Goal: Task Accomplishment & Management: Complete application form

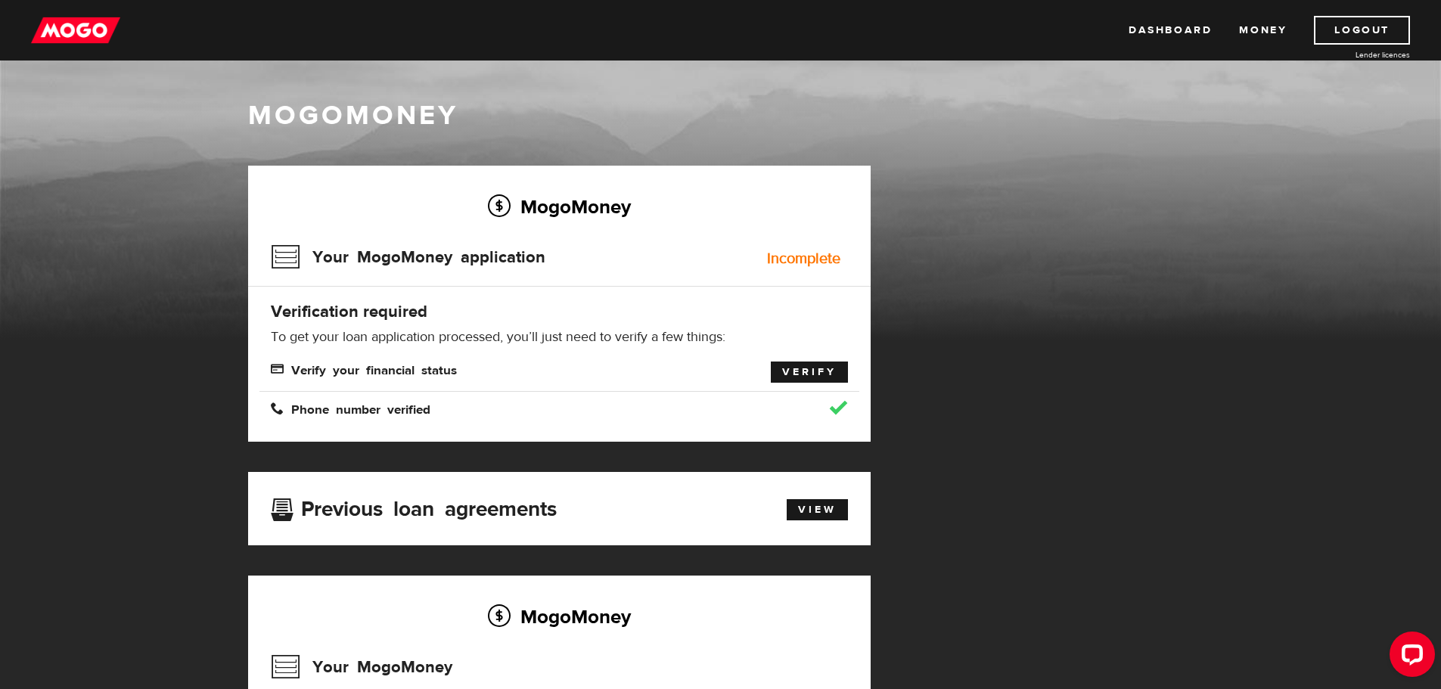
click at [803, 364] on link "Verify" at bounding box center [809, 372] width 77 height 21
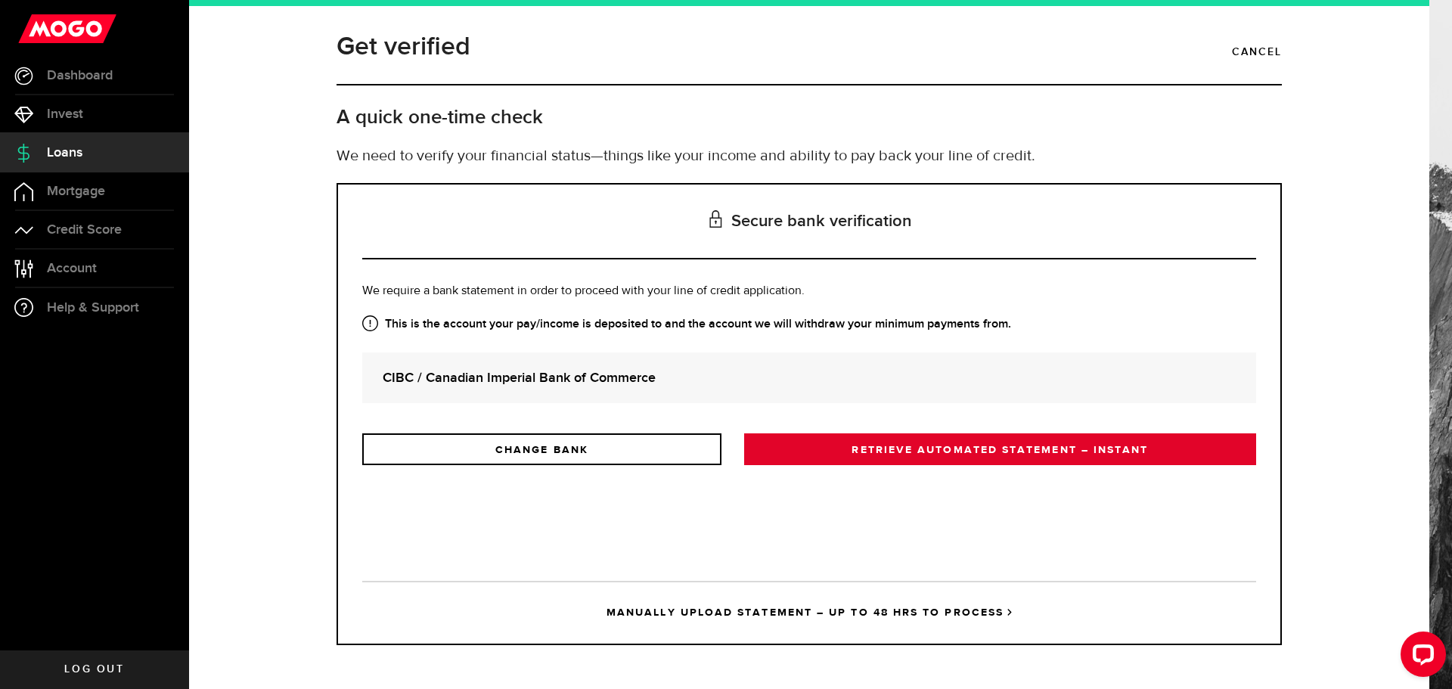
click at [814, 451] on link "RETRIEVE AUTOMATED STATEMENT – INSTANT" at bounding box center [1000, 449] width 512 height 32
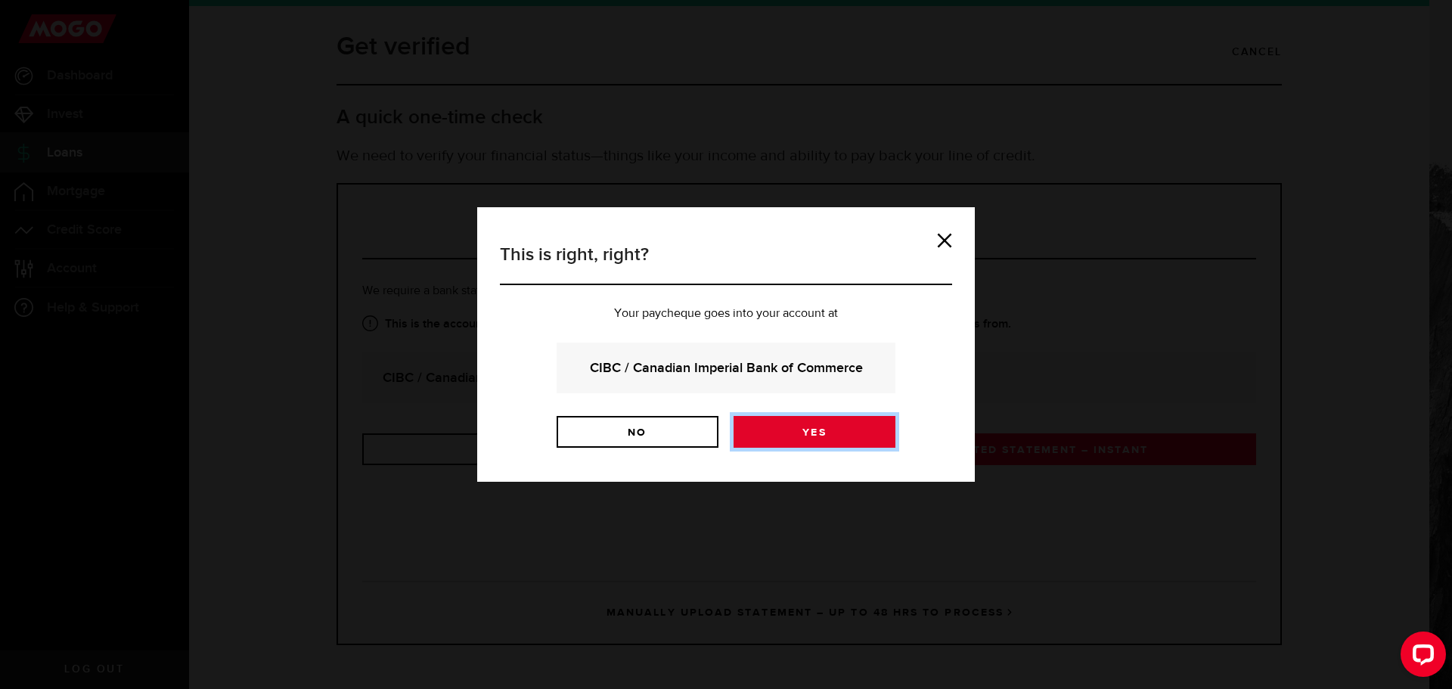
click at [823, 434] on link "Yes" at bounding box center [815, 432] width 162 height 32
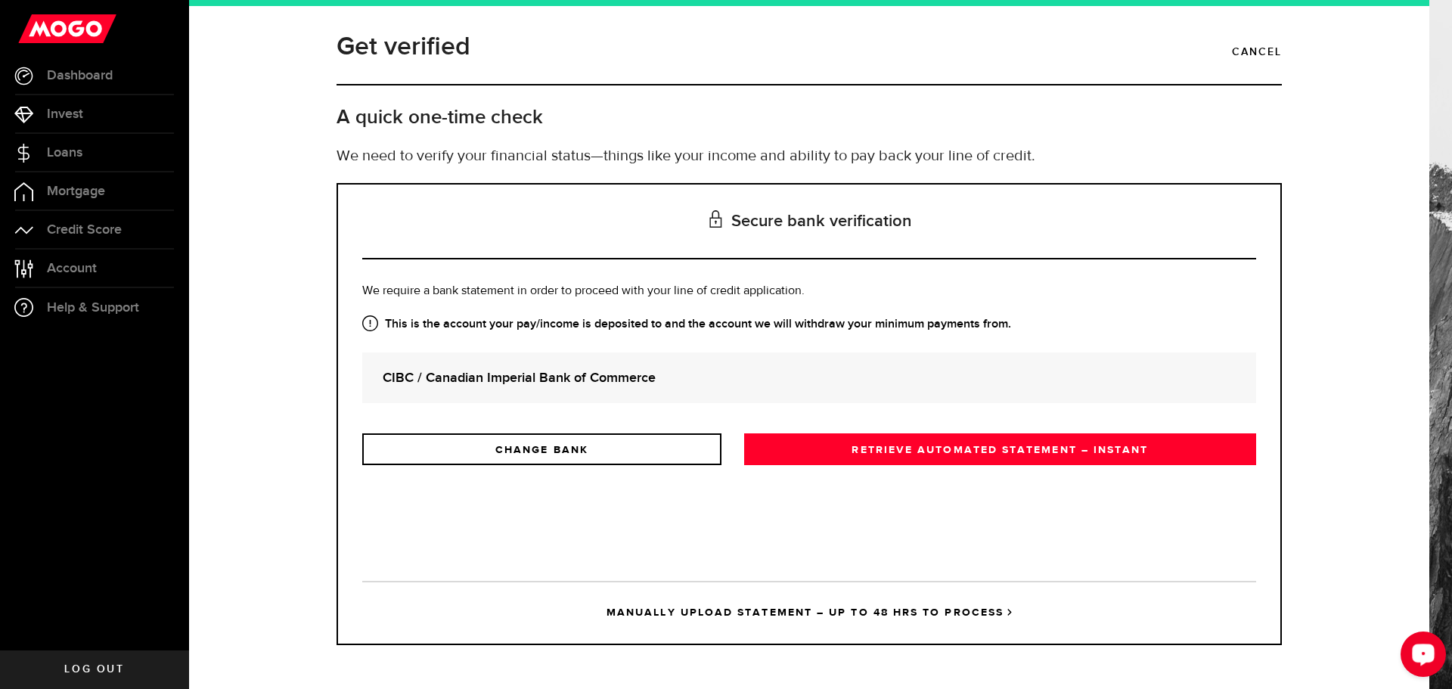
click at [1418, 654] on icon "Open LiveChat chat widget" at bounding box center [1424, 654] width 14 height 10
click at [82, 149] on span "Loans" at bounding box center [65, 153] width 36 height 14
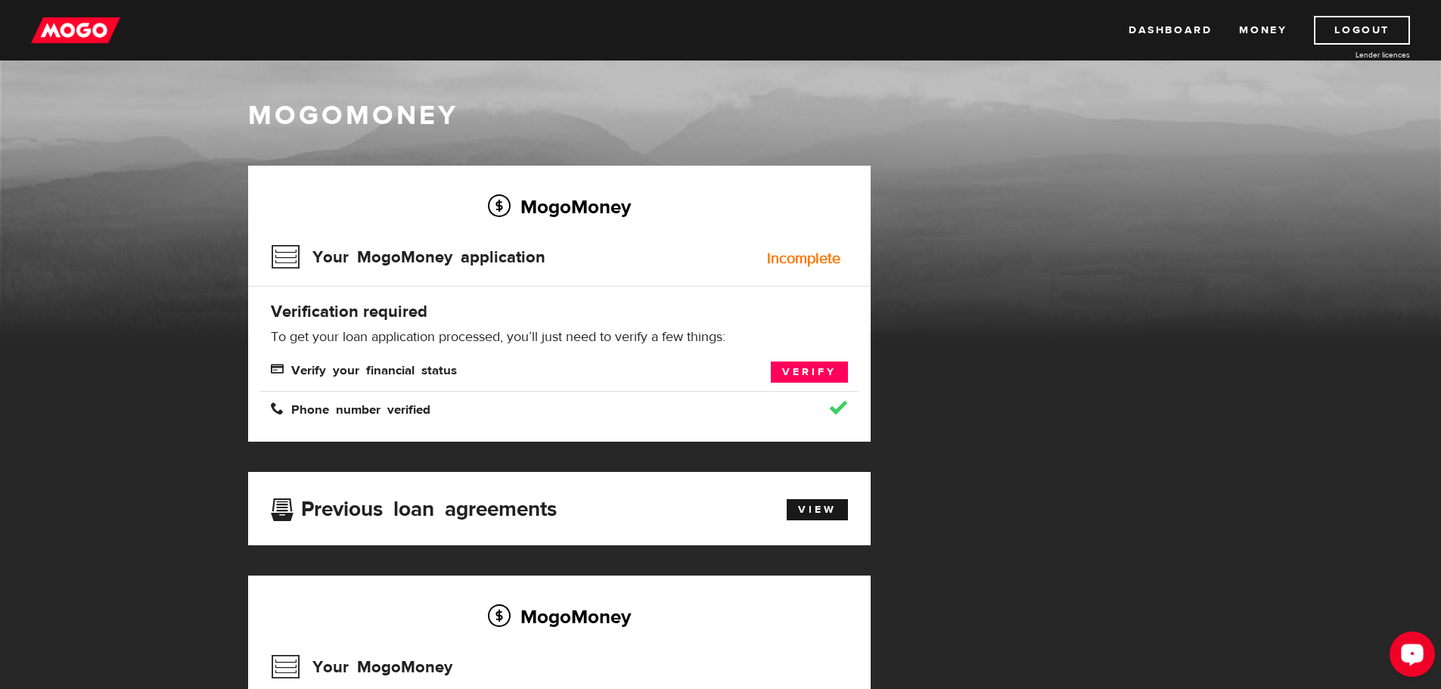
drag, startPoint x: 2792, startPoint y: 1275, endPoint x: 1414, endPoint y: 649, distance: 1512.8
click at [1414, 649] on icon "Open LiveChat chat widget" at bounding box center [1412, 654] width 14 height 10
